Goal: Information Seeking & Learning: Learn about a topic

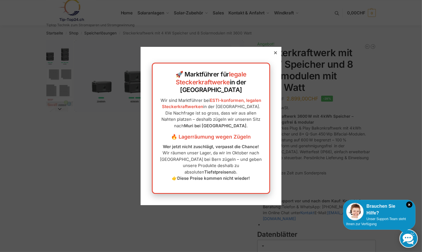
click at [274, 54] on icon at bounding box center [275, 52] width 3 height 3
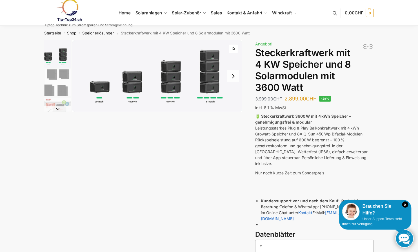
click at [100, 92] on img "1 / 9" at bounding box center [157, 75] width 170 height 71
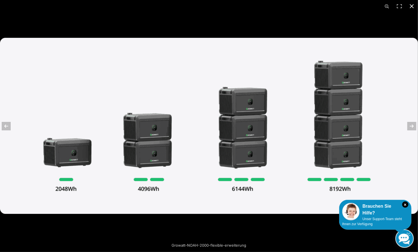
click at [412, 6] on button "Close (Esc)" at bounding box center [412, 6] width 12 height 12
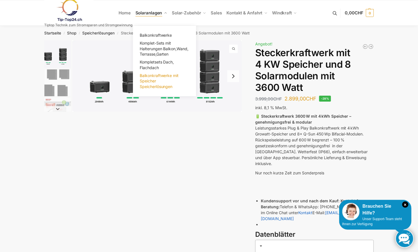
click at [152, 78] on span "Balkonkraftwerke mit Speicher Speicherlösungen" at bounding box center [159, 81] width 39 height 16
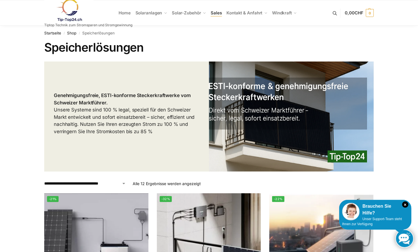
click at [215, 13] on span "Sales" at bounding box center [216, 12] width 11 height 5
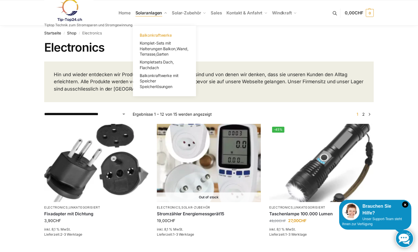
click at [158, 35] on span "Balkonkraftwerke" at bounding box center [156, 35] width 32 height 5
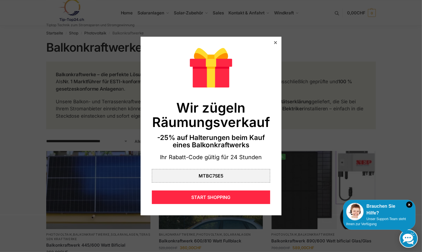
click at [274, 43] on icon at bounding box center [275, 42] width 3 height 3
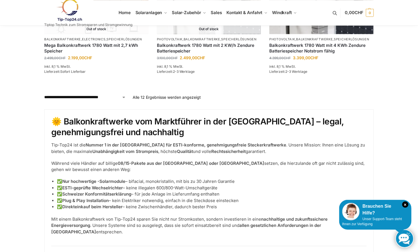
scroll to position [564, 0]
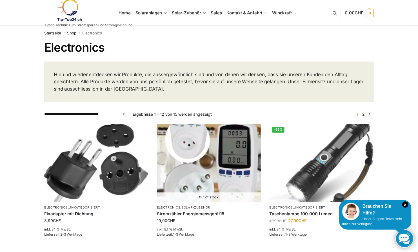
click at [123, 14] on link at bounding box center [88, 10] width 88 height 23
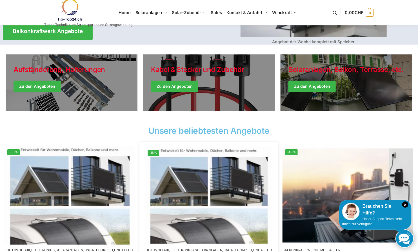
scroll to position [128, 0]
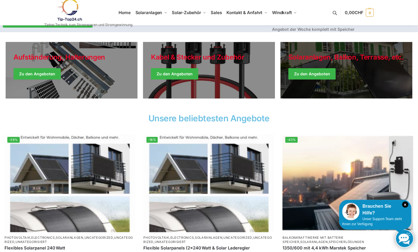
click at [307, 73] on link "Winter Jackets" at bounding box center [347, 70] width 132 height 56
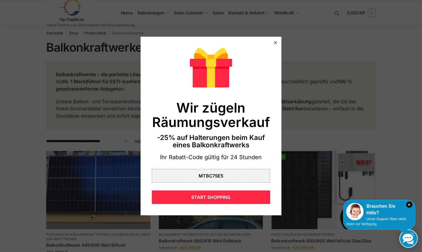
click at [274, 42] on icon at bounding box center [275, 42] width 3 height 3
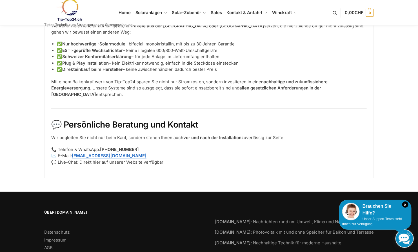
scroll to position [743, 0]
